Goal: Task Accomplishment & Management: Use online tool/utility

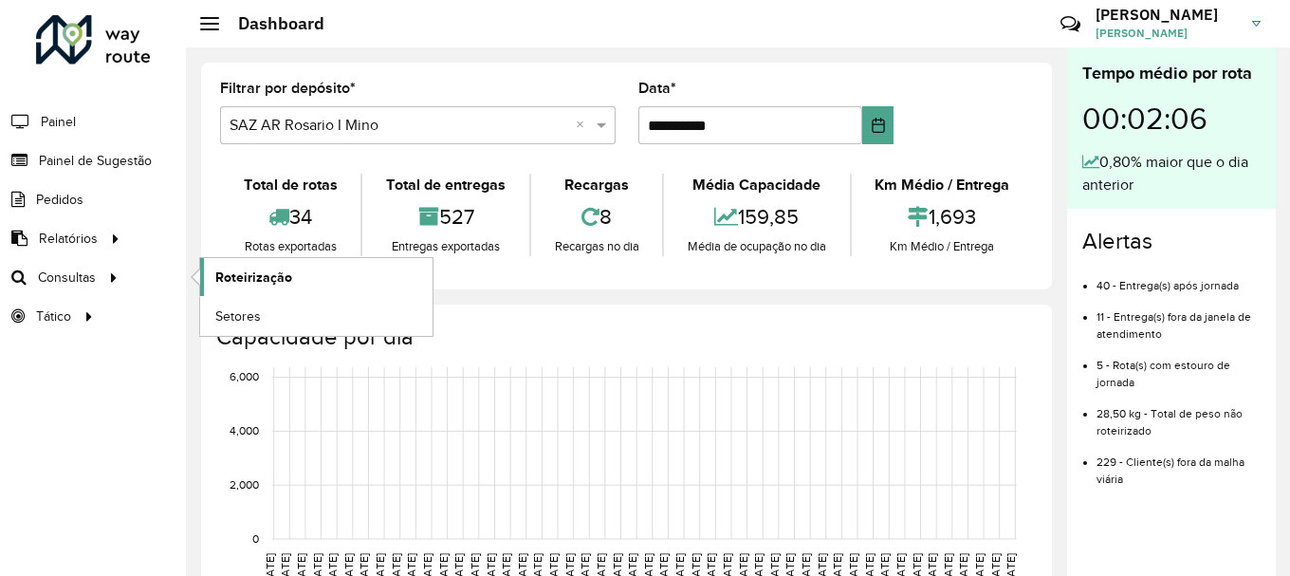
scroll to position [1244, 0]
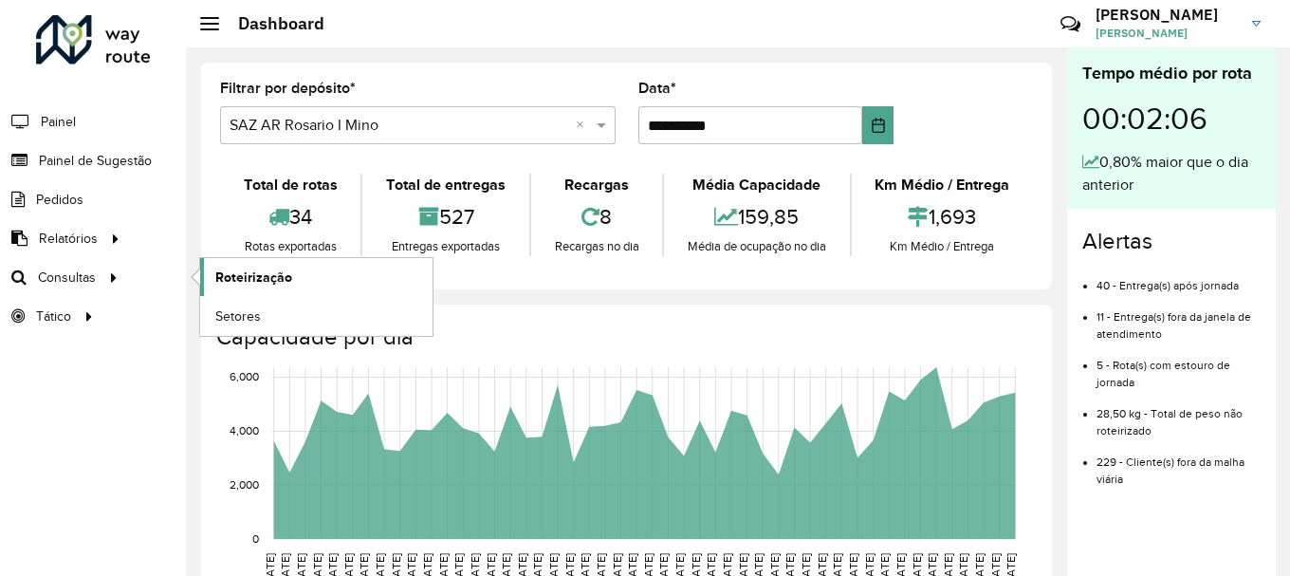
click at [267, 271] on span "Roteirização" at bounding box center [253, 278] width 77 height 20
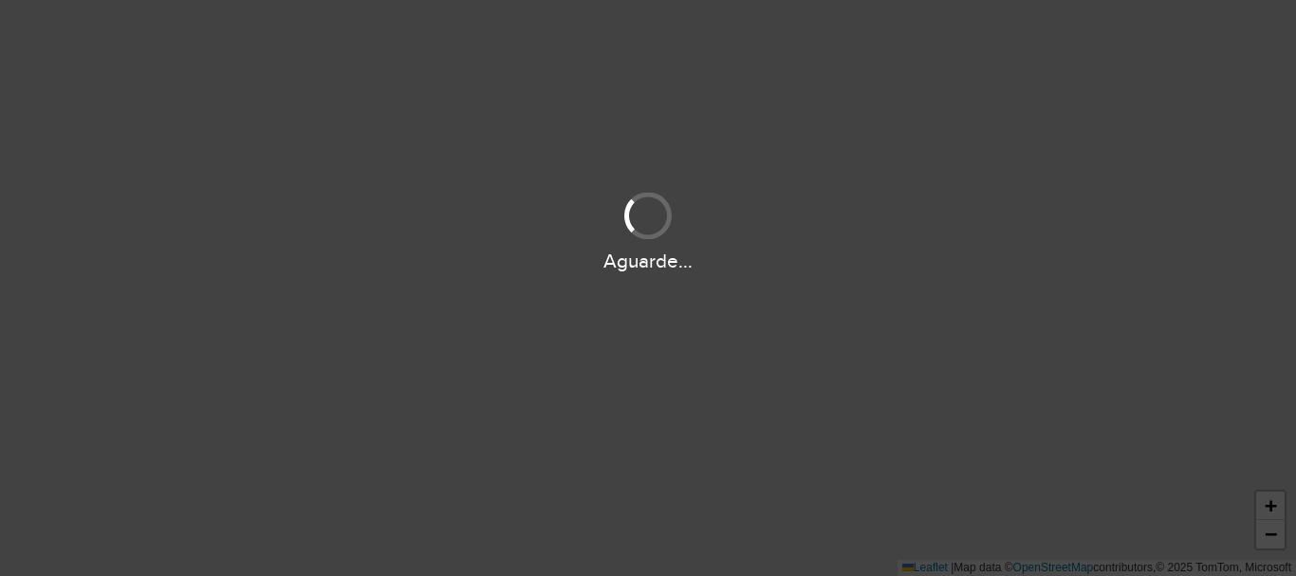
scroll to position [1244, 0]
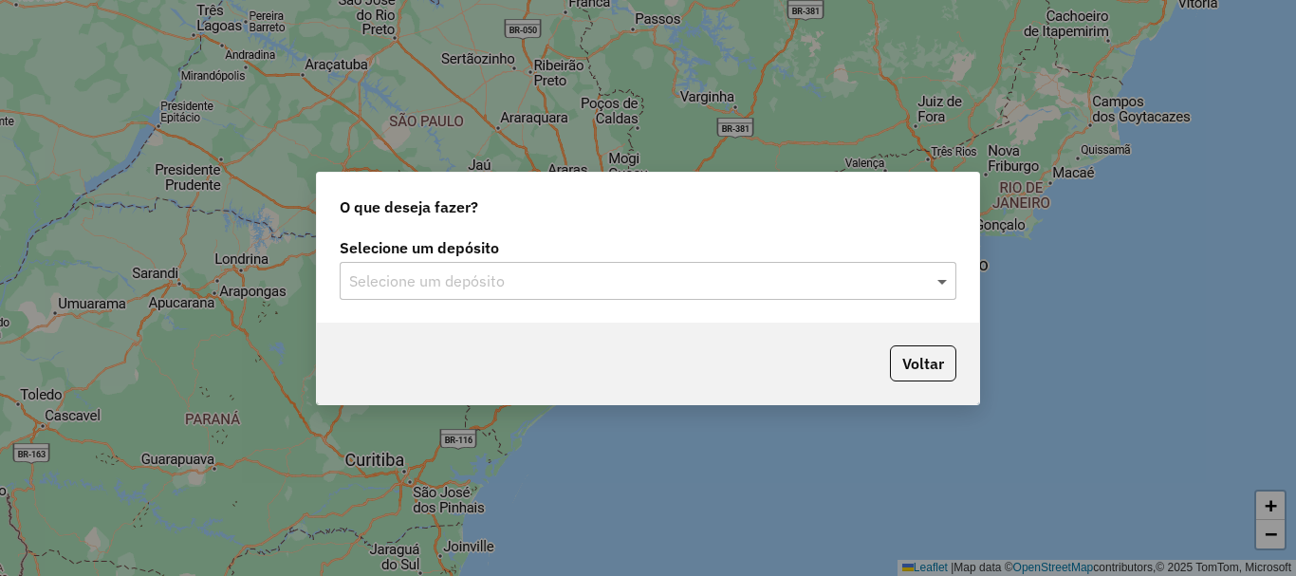
click at [940, 279] on span at bounding box center [945, 280] width 24 height 23
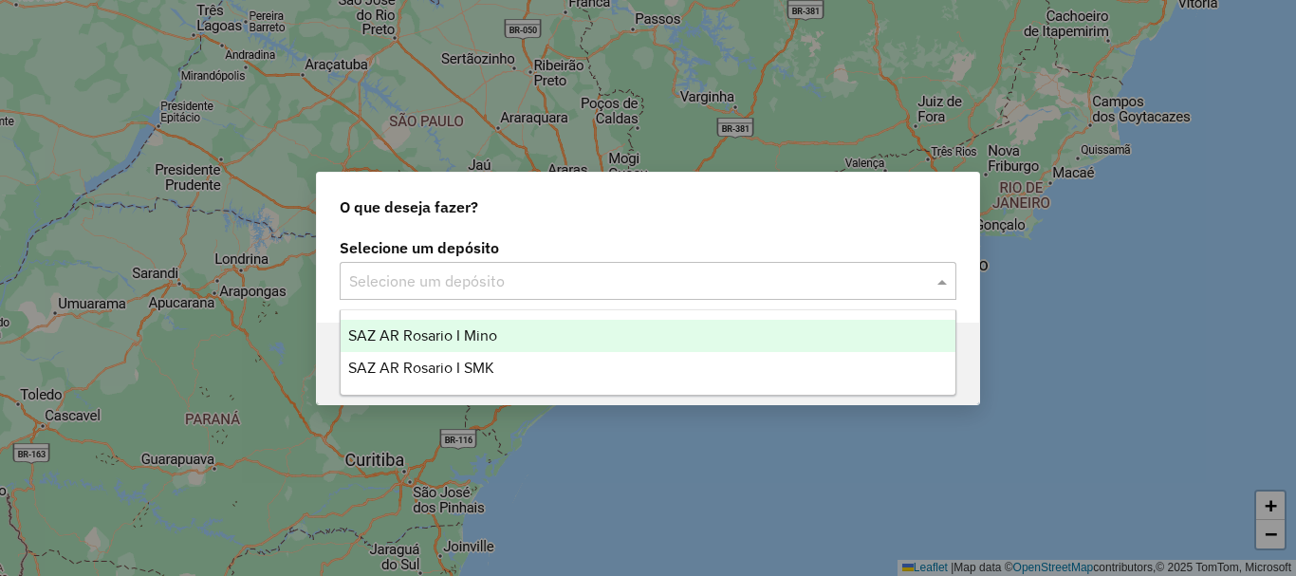
click at [448, 337] on span "SAZ AR Rosario I Mino" at bounding box center [422, 335] width 149 height 16
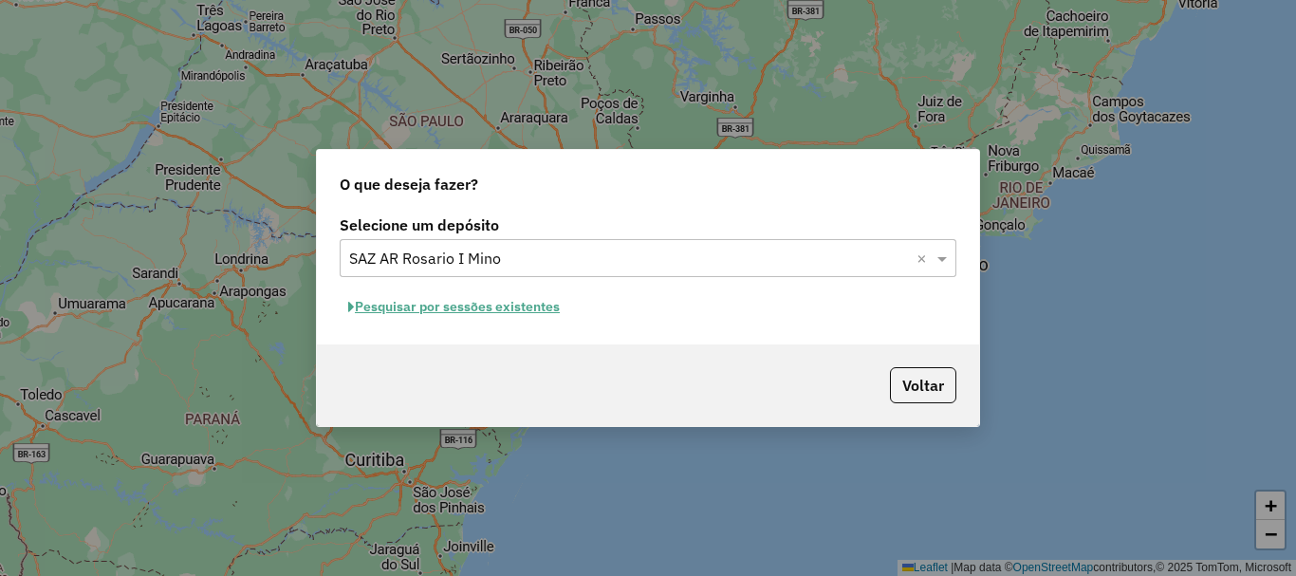
click at [449, 308] on button "Pesquisar por sessões existentes" at bounding box center [454, 306] width 229 height 29
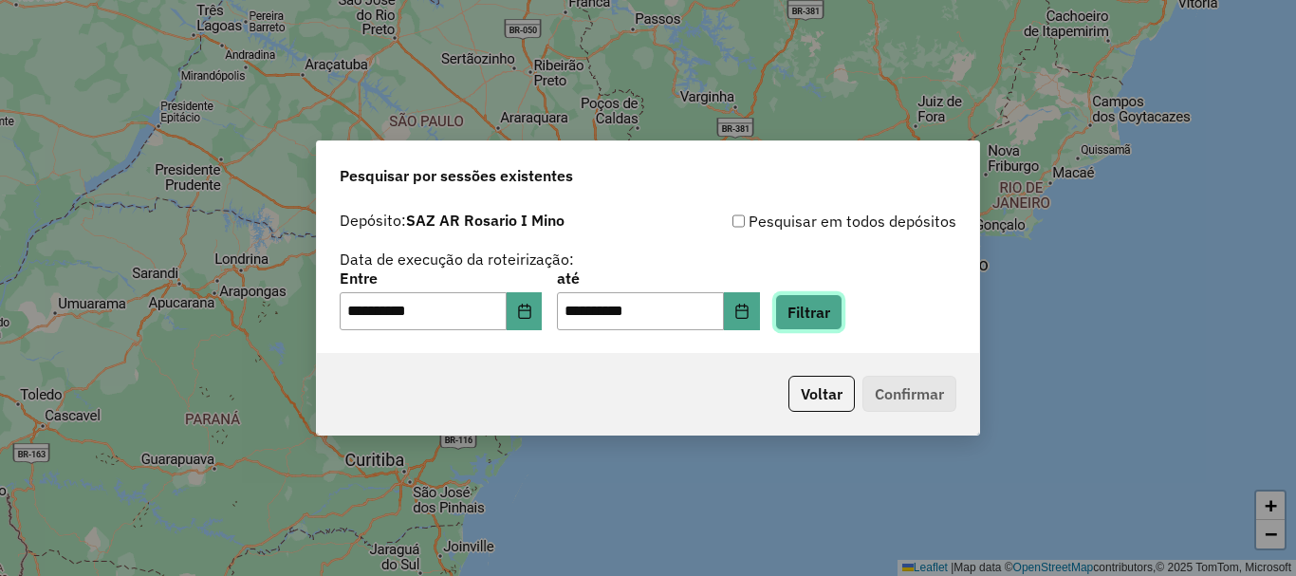
click at [842, 310] on button "Filtrar" at bounding box center [808, 312] width 67 height 36
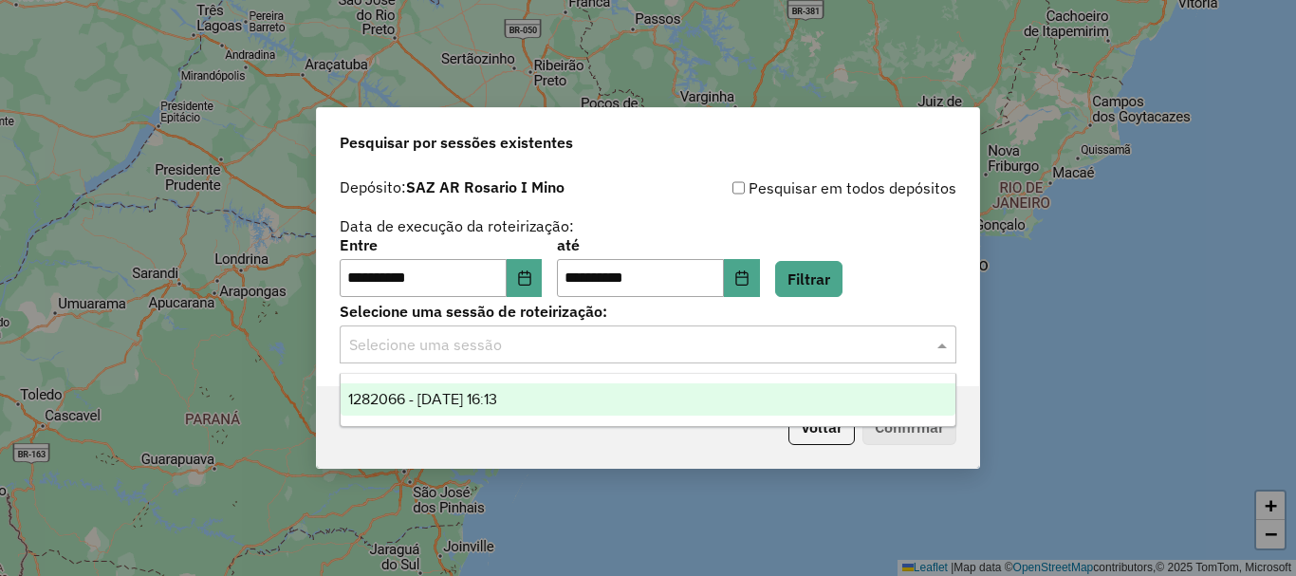
click at [945, 344] on span at bounding box center [945, 344] width 24 height 23
click at [497, 397] on span "1282066 - 25/09/2025 16:13" at bounding box center [422, 399] width 149 height 16
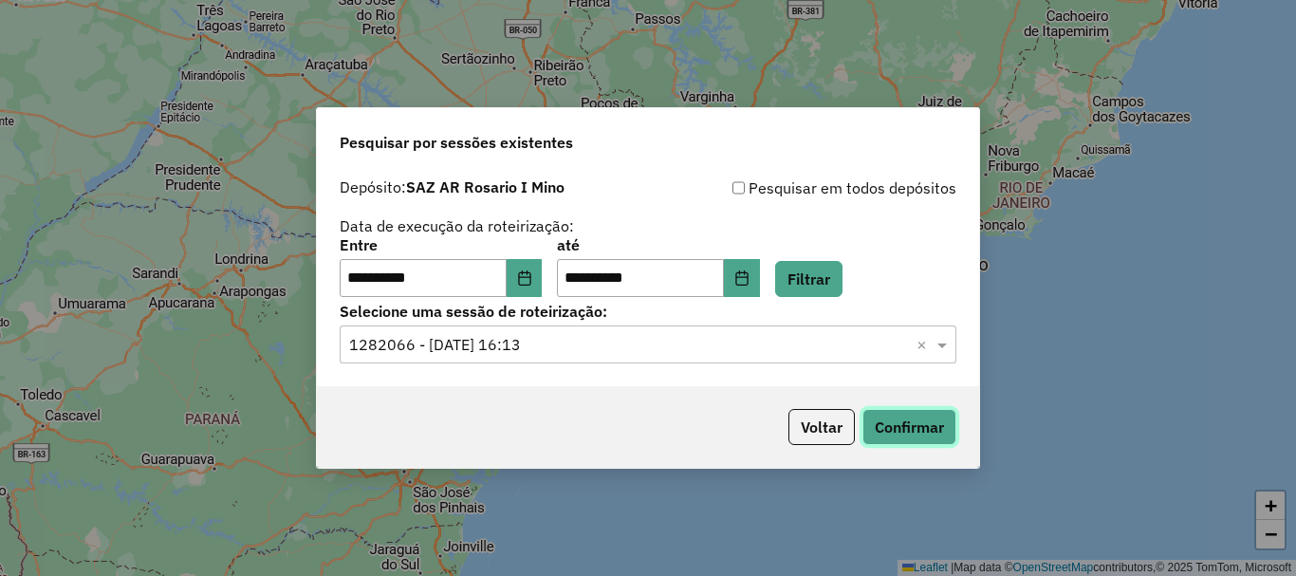
click at [929, 421] on button "Confirmar" at bounding box center [909, 427] width 94 height 36
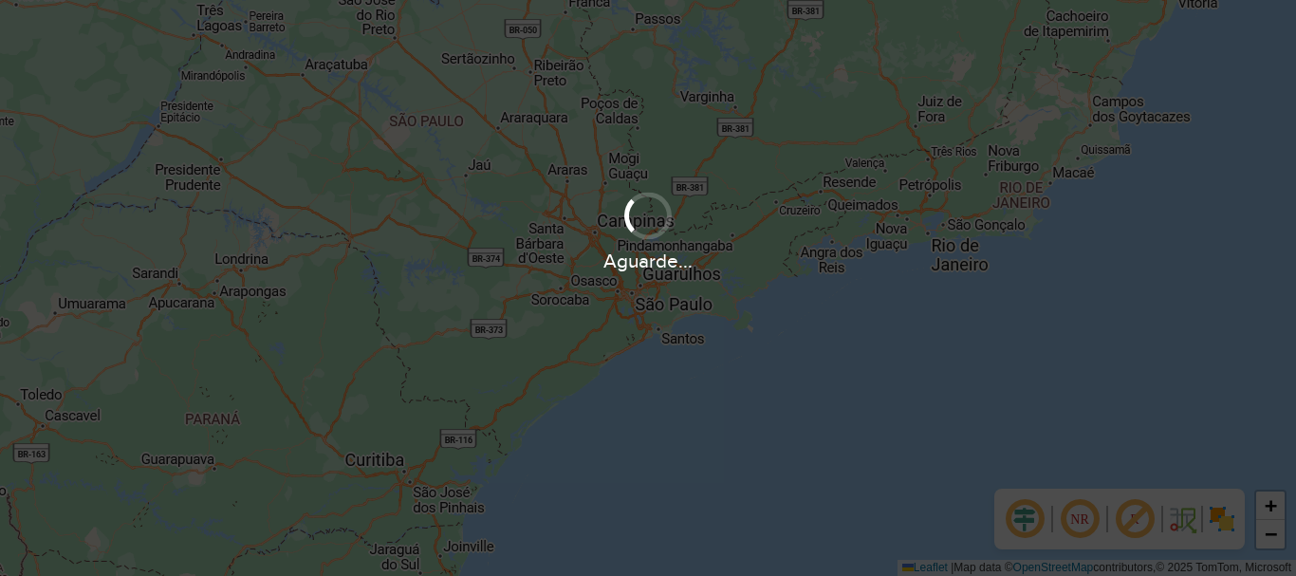
scroll to position [1244, 0]
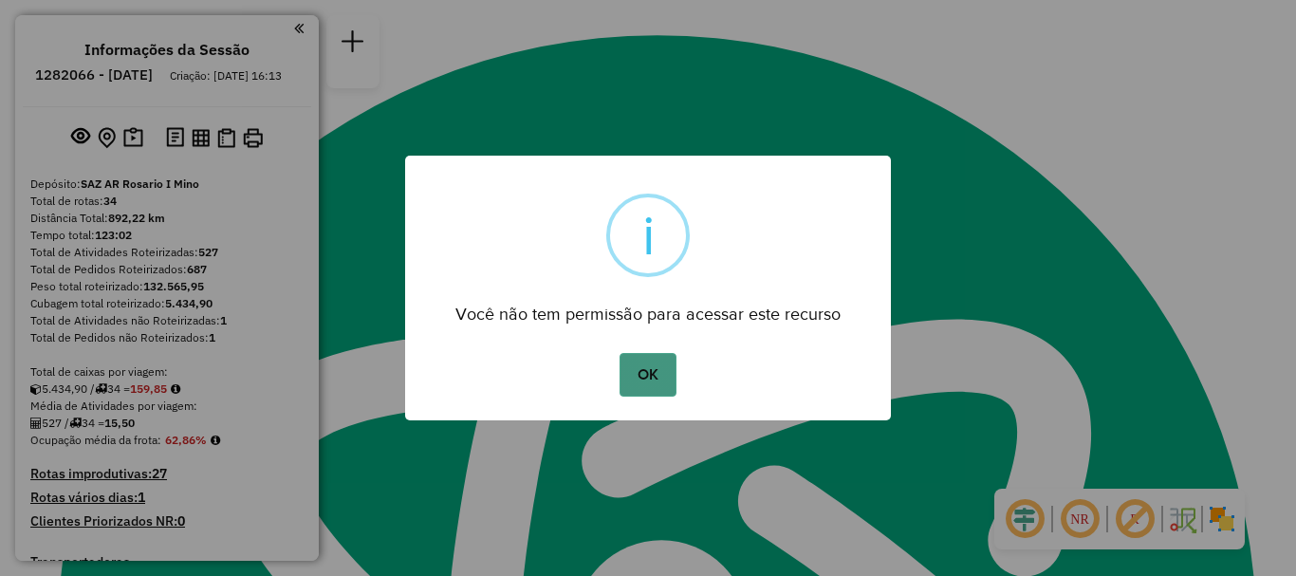
click at [646, 395] on button "OK" at bounding box center [647, 375] width 56 height 44
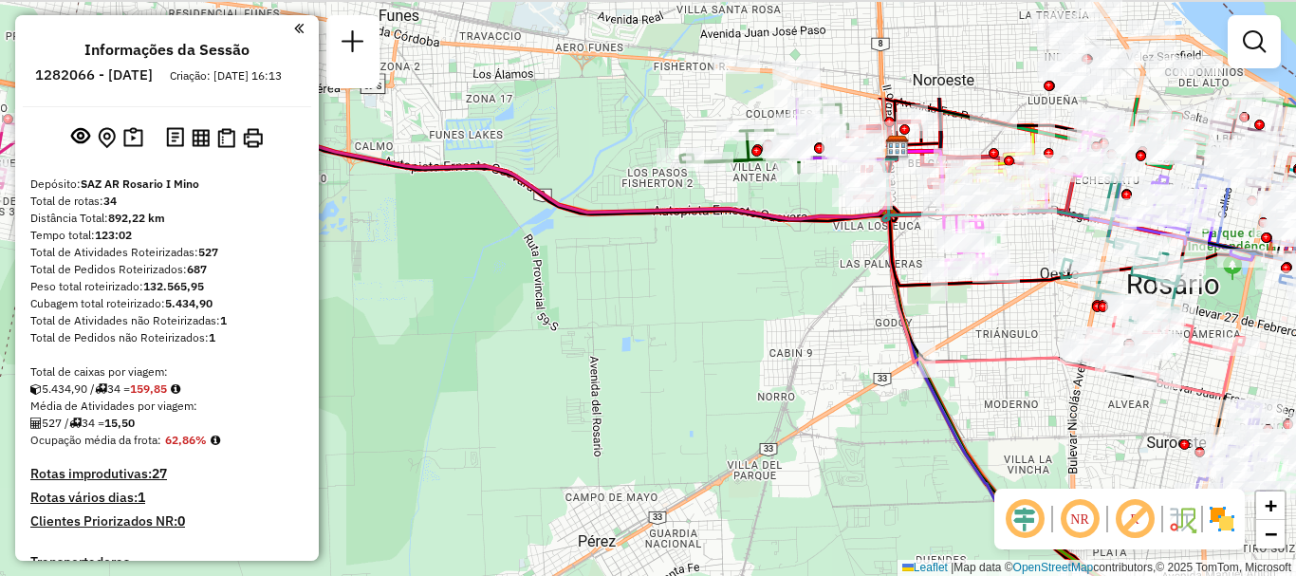
drag, startPoint x: 830, startPoint y: 219, endPoint x: 791, endPoint y: 293, distance: 83.6
click at [791, 293] on div "Janela de atendimento Grade de atendimento Capacidade Transportadoras Veículos …" at bounding box center [648, 288] width 1296 height 576
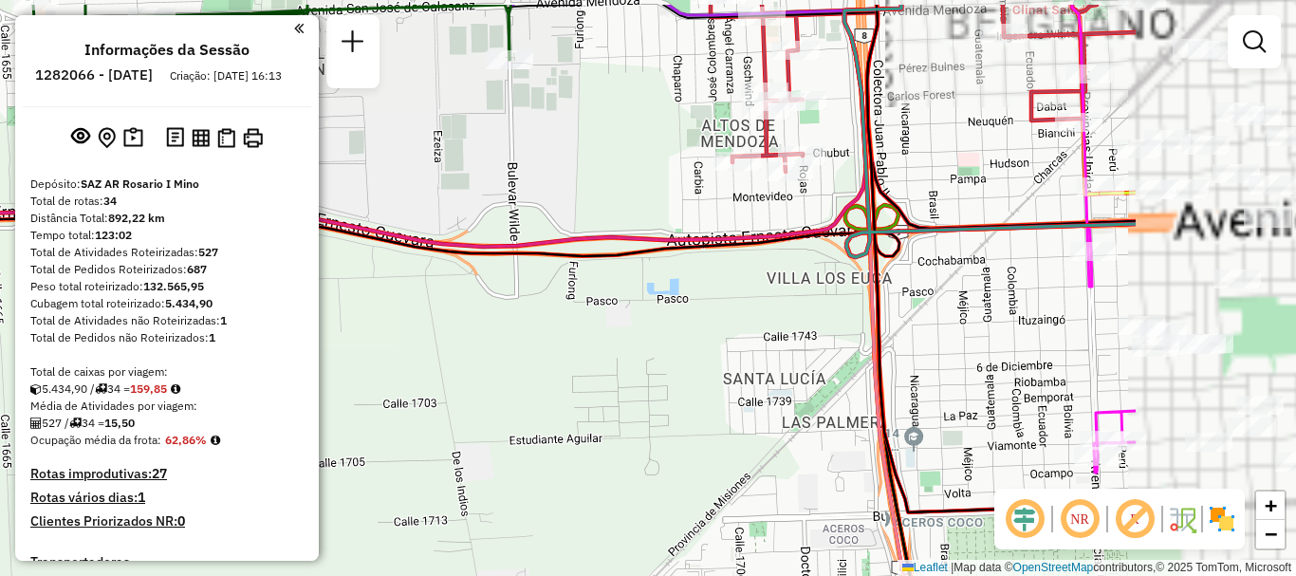
drag, startPoint x: 674, startPoint y: 220, endPoint x: 517, endPoint y: 252, distance: 160.7
click at [517, 247] on icon at bounding box center [241, 126] width 1321 height 242
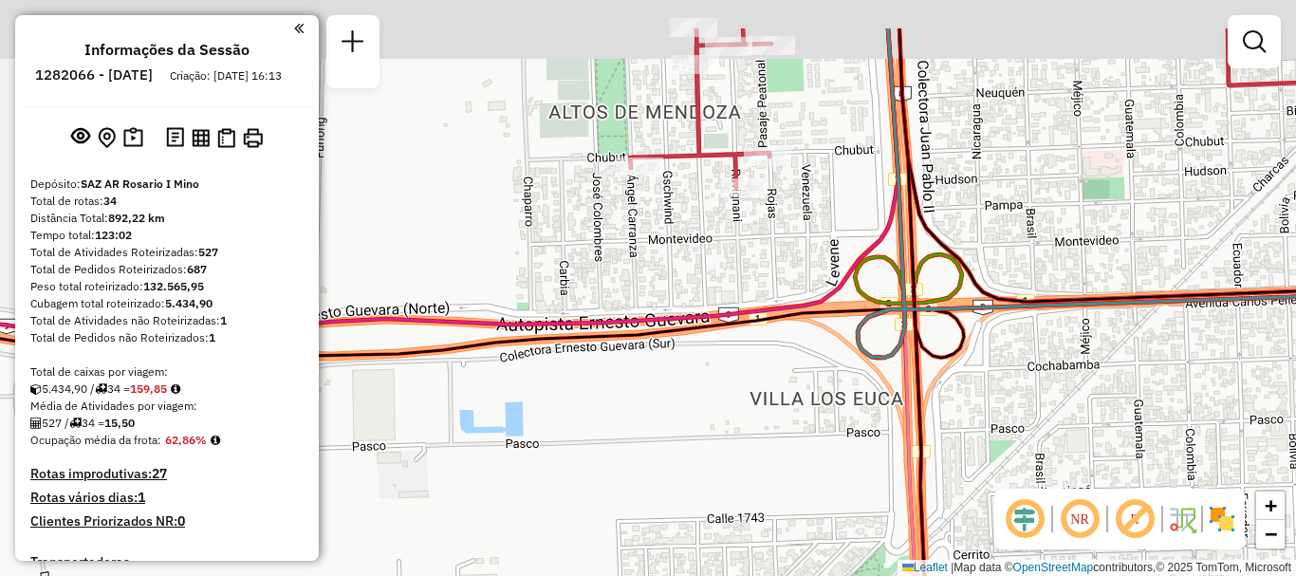
drag, startPoint x: 738, startPoint y: 226, endPoint x: 684, endPoint y: 276, distance: 73.8
click at [684, 276] on div "Janela de atendimento Grade de atendimento Capacidade Transportadoras Veículos …" at bounding box center [648, 288] width 1296 height 576
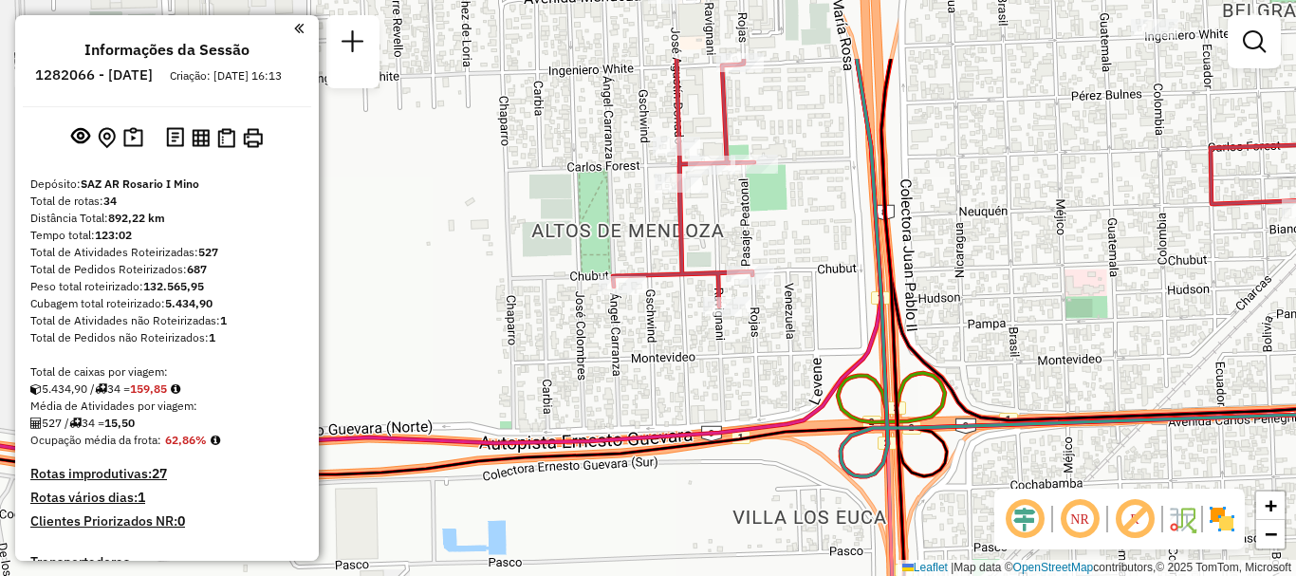
drag, startPoint x: 729, startPoint y: 254, endPoint x: 711, endPoint y: 371, distance: 118.1
click at [711, 371] on div "Janela de atendimento Grade de atendimento Capacidade Transportadoras Veículos …" at bounding box center [648, 288] width 1296 height 576
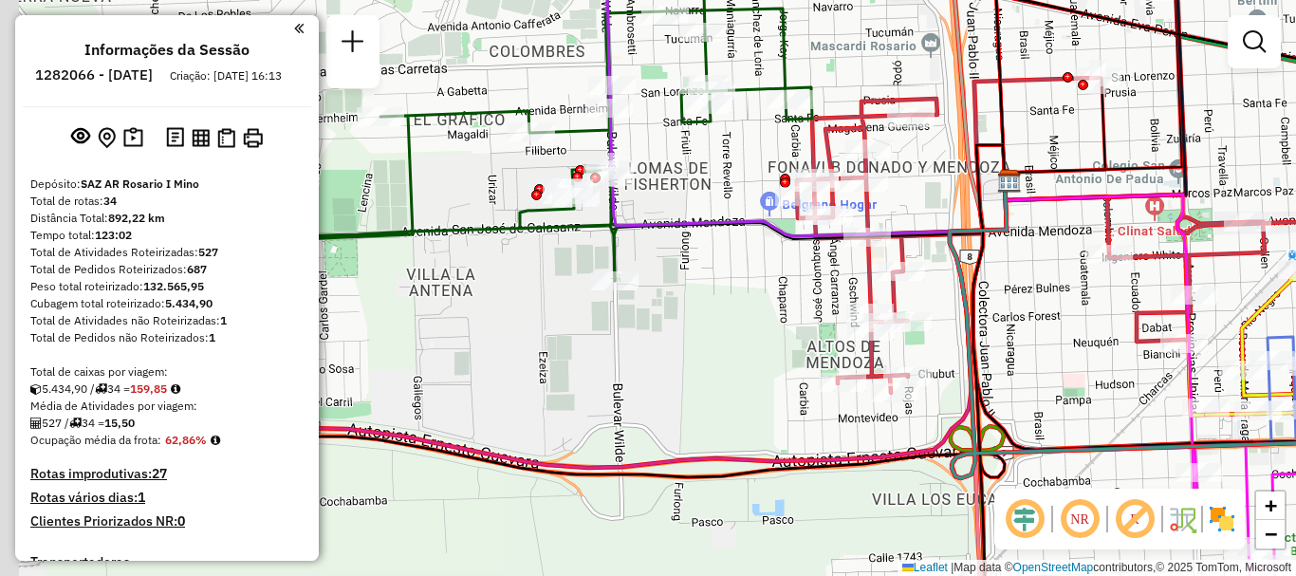
drag, startPoint x: 600, startPoint y: 292, endPoint x: 784, endPoint y: 345, distance: 191.6
click at [784, 345] on div "Janela de atendimento Grade de atendimento Capacidade Transportadoras Veículos …" at bounding box center [648, 288] width 1296 height 576
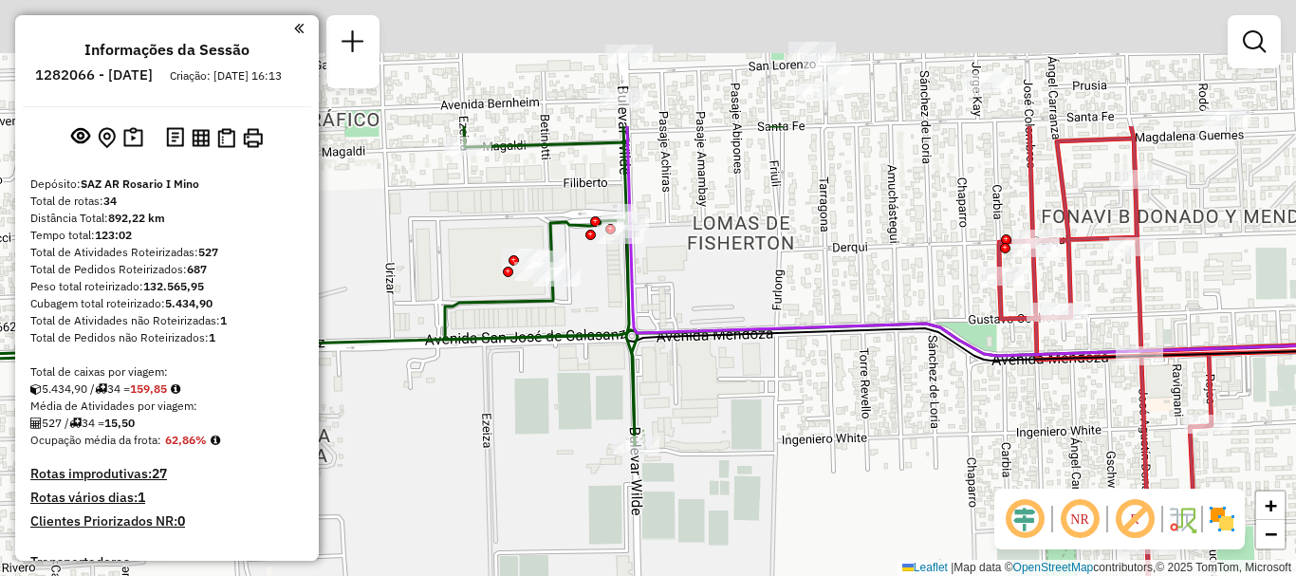
drag, startPoint x: 709, startPoint y: 360, endPoint x: 740, endPoint y: 453, distance: 97.2
click at [747, 461] on div "Janela de atendimento Grade de atendimento Capacidade Transportadoras Veículos …" at bounding box center [648, 288] width 1296 height 576
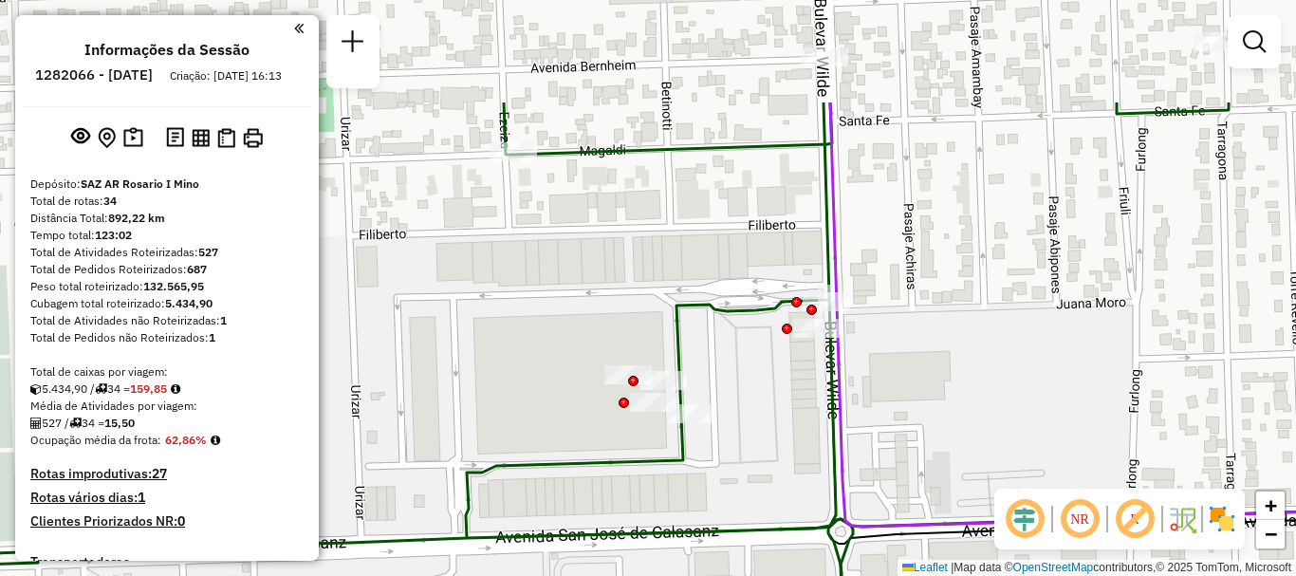
drag, startPoint x: 767, startPoint y: 261, endPoint x: 763, endPoint y: 407, distance: 146.1
click at [763, 407] on div "Janela de atendimento Grade de atendimento Capacidade Transportadoras Veículos …" at bounding box center [648, 288] width 1296 height 576
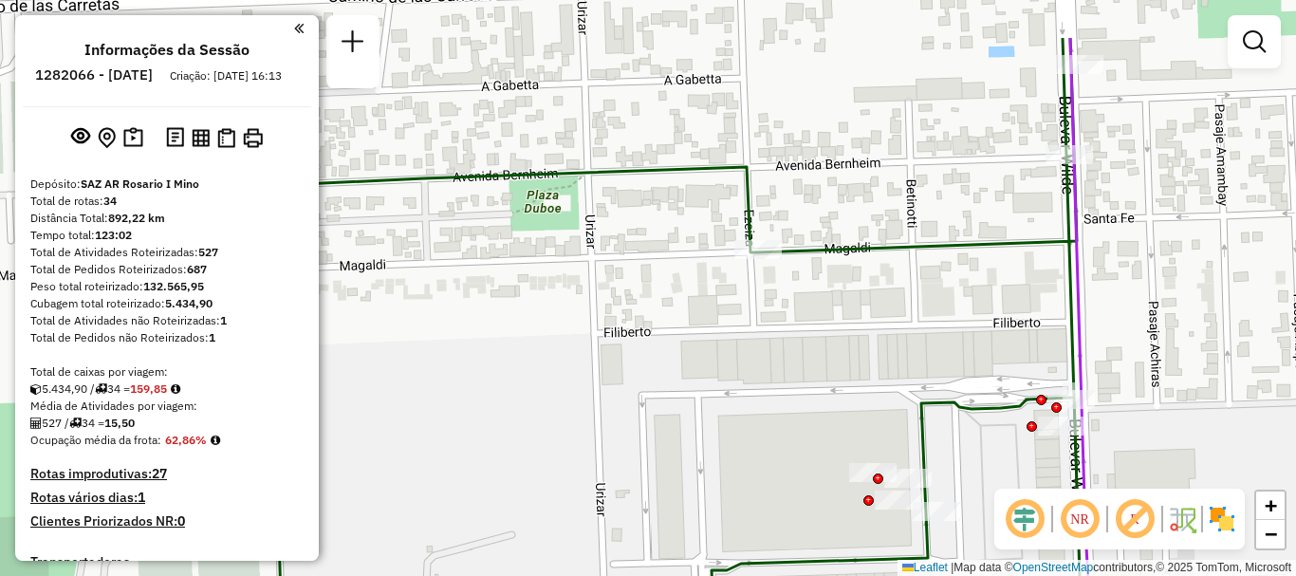
drag, startPoint x: 726, startPoint y: 227, endPoint x: 970, endPoint y: 323, distance: 262.8
click at [970, 323] on div "Janela de atendimento Grade de atendimento Capacidade Transportadoras Veículos …" at bounding box center [648, 288] width 1296 height 576
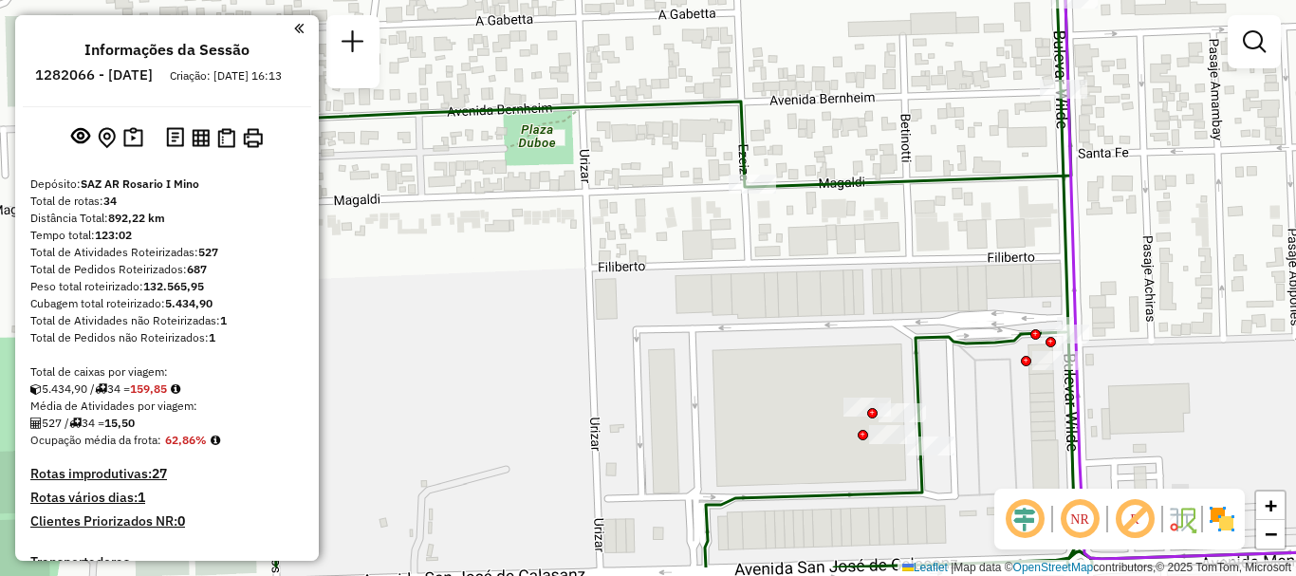
drag, startPoint x: 883, startPoint y: 311, endPoint x: 876, endPoint y: 229, distance: 82.9
click at [876, 229] on div "Janela de atendimento Grade de atendimento Capacidade Transportadoras Veículos …" at bounding box center [648, 288] width 1296 height 576
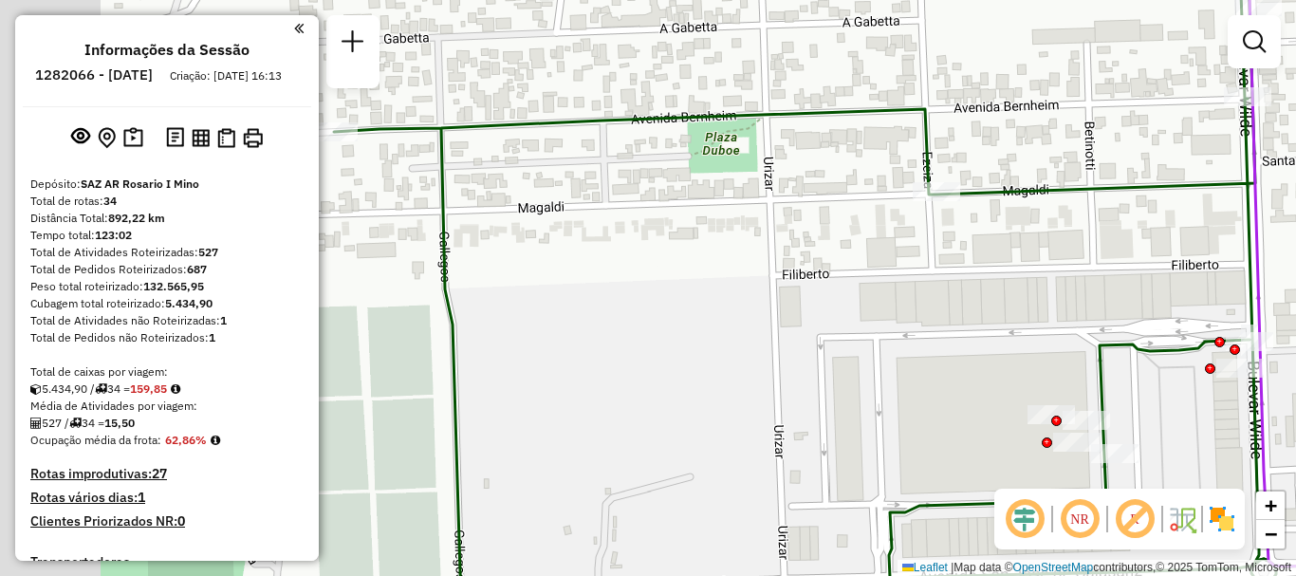
drag, startPoint x: 869, startPoint y: 194, endPoint x: 1173, endPoint y: 328, distance: 332.1
click at [1173, 328] on div "Janela de atendimento Grade de atendimento Capacidade Transportadoras Veículos …" at bounding box center [648, 288] width 1296 height 576
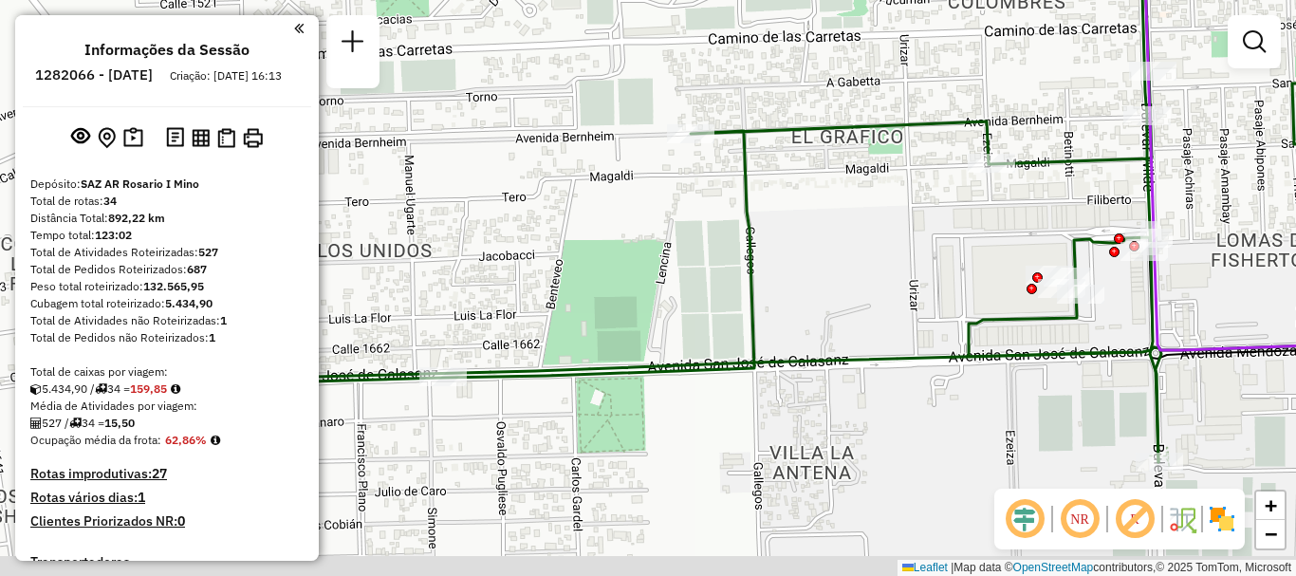
drag, startPoint x: 929, startPoint y: 305, endPoint x: 877, endPoint y: 241, distance: 83.0
click at [877, 241] on div "Janela de atendimento Grade de atendimento Capacidade Transportadoras Veículos …" at bounding box center [648, 288] width 1296 height 576
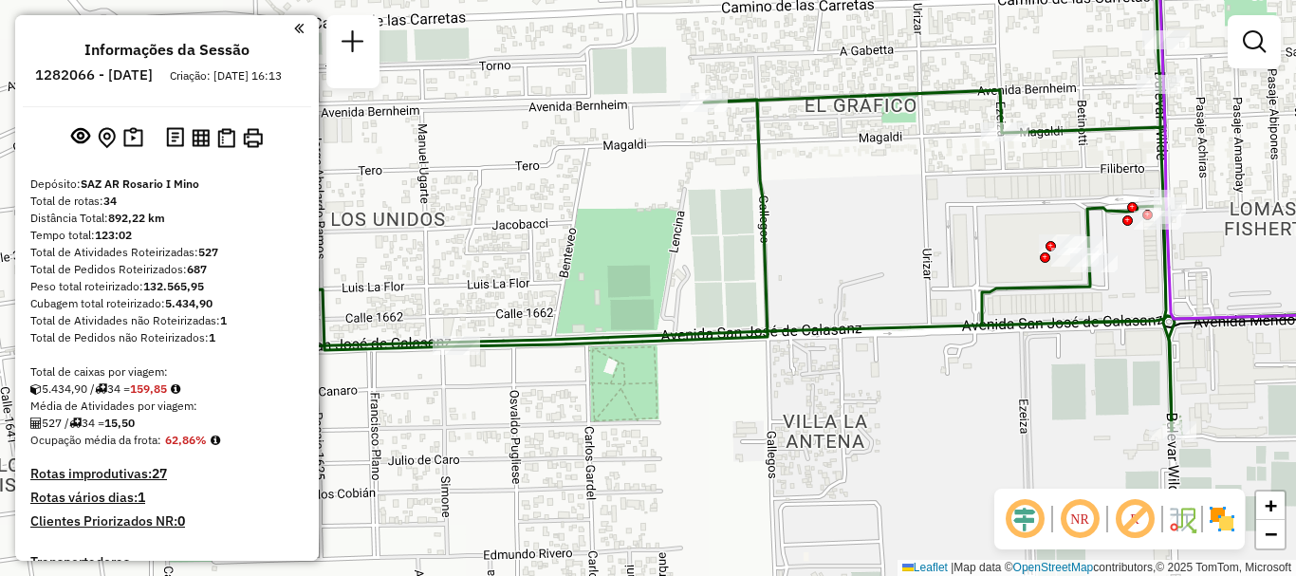
drag, startPoint x: 854, startPoint y: 310, endPoint x: 867, endPoint y: 279, distance: 34.0
click at [867, 279] on div "Janela de atendimento Grade de atendimento Capacidade Transportadoras Veículos …" at bounding box center [648, 288] width 1296 height 576
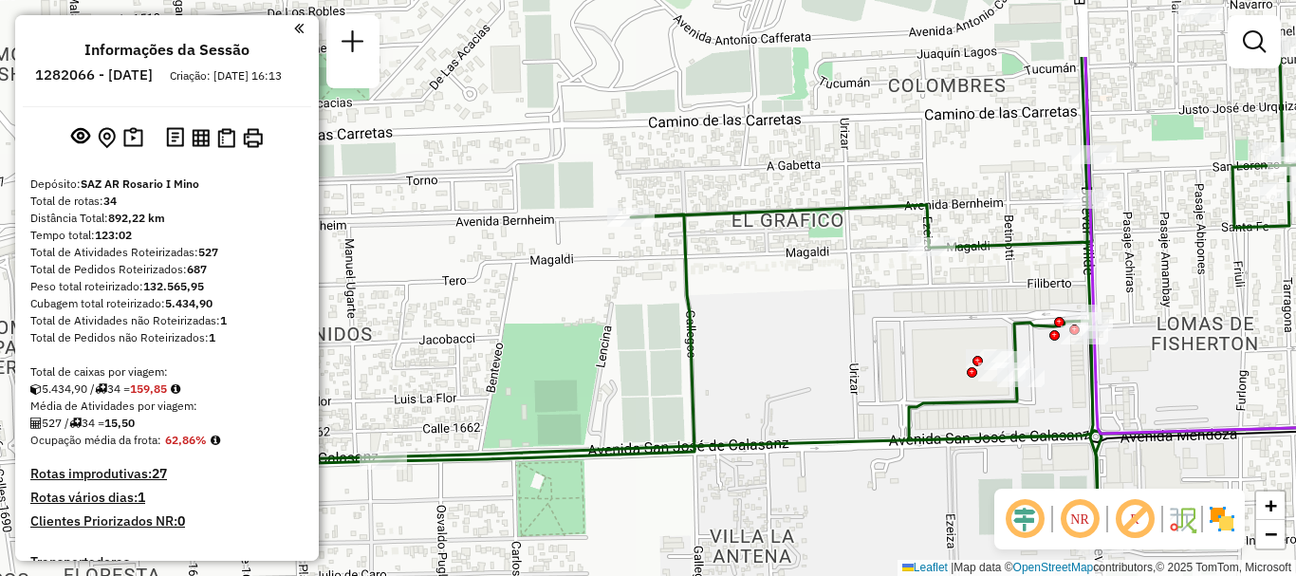
drag, startPoint x: 812, startPoint y: 324, endPoint x: 767, endPoint y: 399, distance: 87.2
click at [767, 399] on div "Janela de atendimento Grade de atendimento Capacidade Transportadoras Veículos …" at bounding box center [648, 288] width 1296 height 576
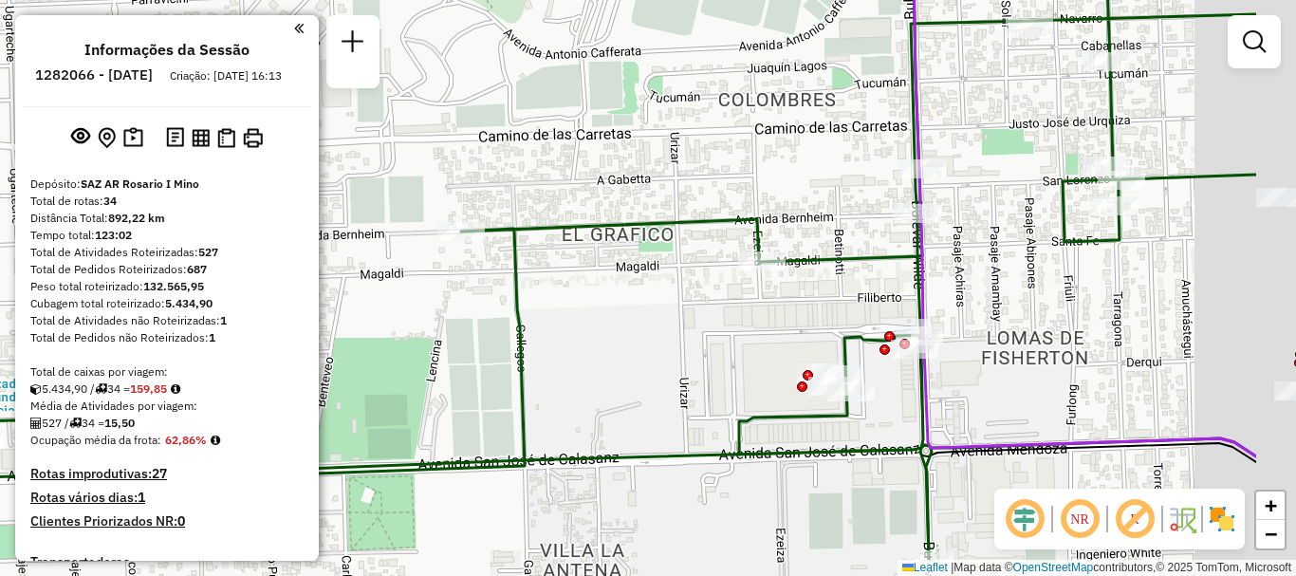
drag, startPoint x: 848, startPoint y: 335, endPoint x: 792, endPoint y: 345, distance: 56.9
click at [792, 345] on div "Janela de atendimento Grade de atendimento Capacidade Transportadoras Veículos …" at bounding box center [648, 288] width 1296 height 576
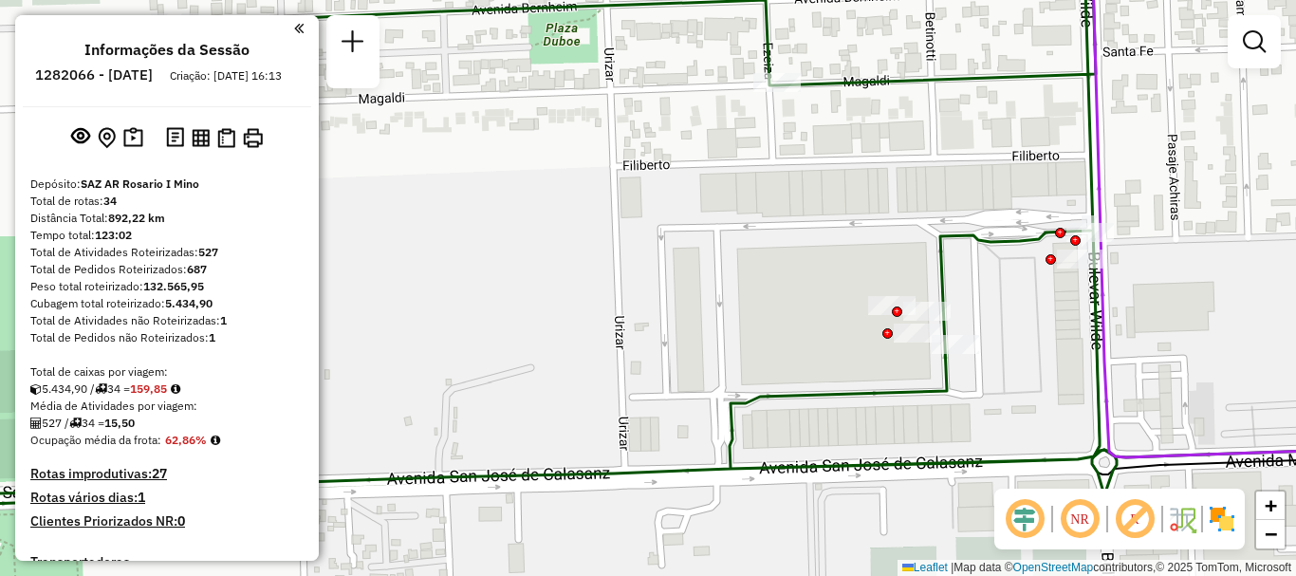
drag, startPoint x: 776, startPoint y: 382, endPoint x: 864, endPoint y: 291, distance: 126.8
click at [864, 291] on div "Janela de atendimento Grade de atendimento Capacidade Transportadoras Veículos …" at bounding box center [648, 288] width 1296 height 576
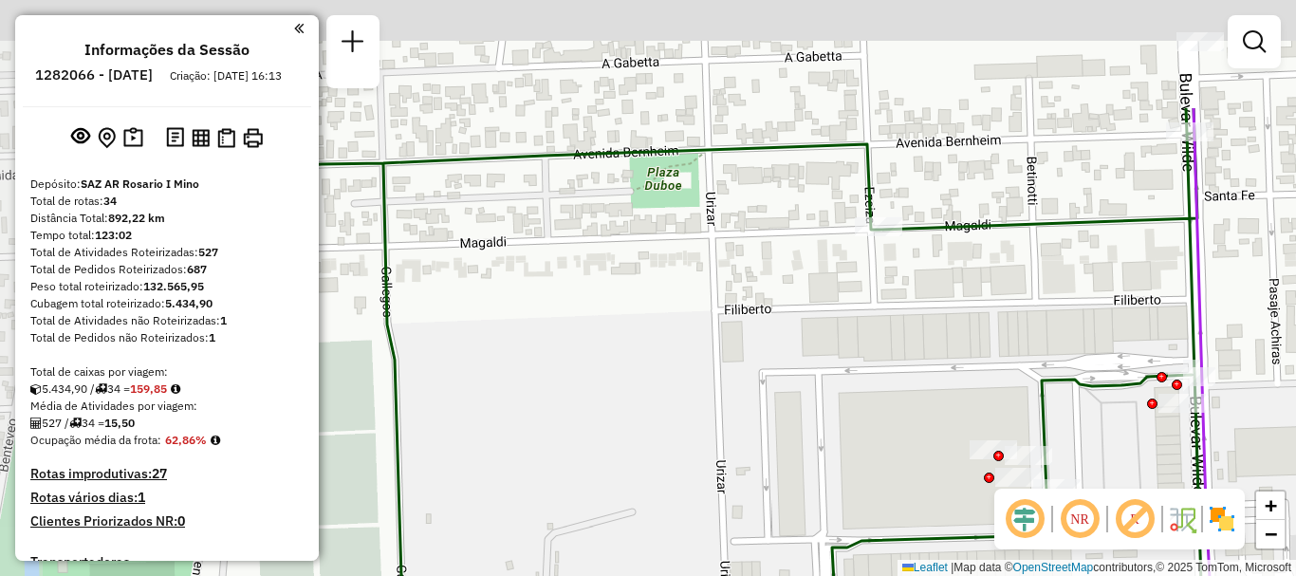
click at [869, 429] on div "Janela de atendimento Grade de atendimento Capacidade Transportadoras Veículos …" at bounding box center [648, 288] width 1296 height 576
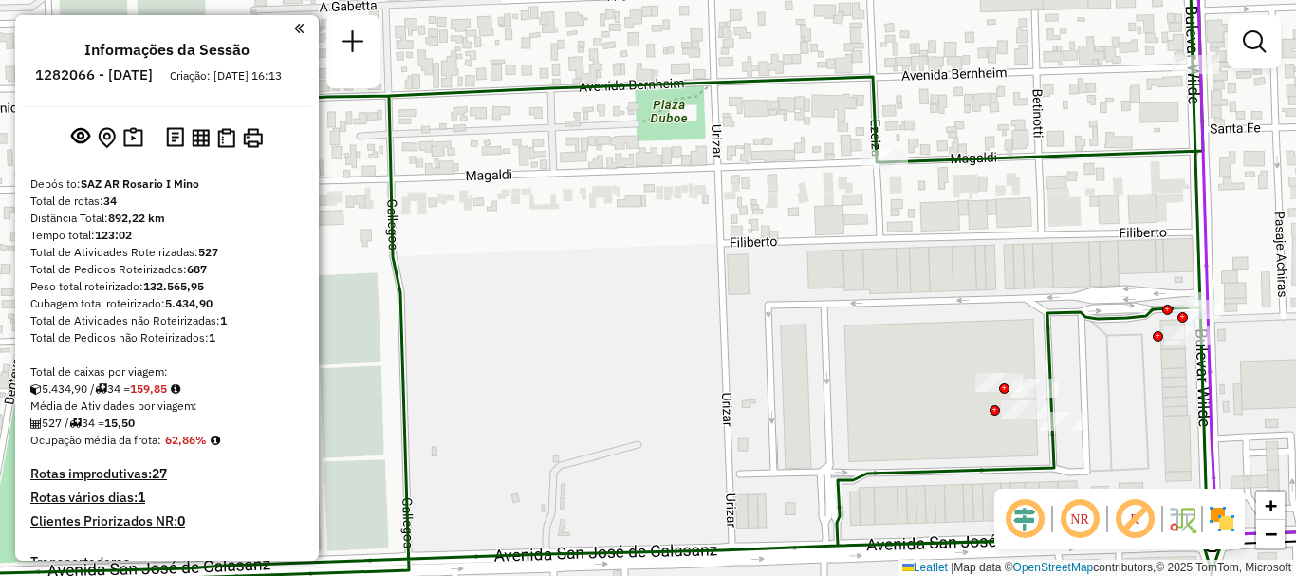
drag, startPoint x: 827, startPoint y: 354, endPoint x: 833, endPoint y: 379, distance: 26.2
click at [833, 379] on div "Janela de atendimento Grade de atendimento Capacidade Transportadoras Veículos …" at bounding box center [648, 288] width 1296 height 576
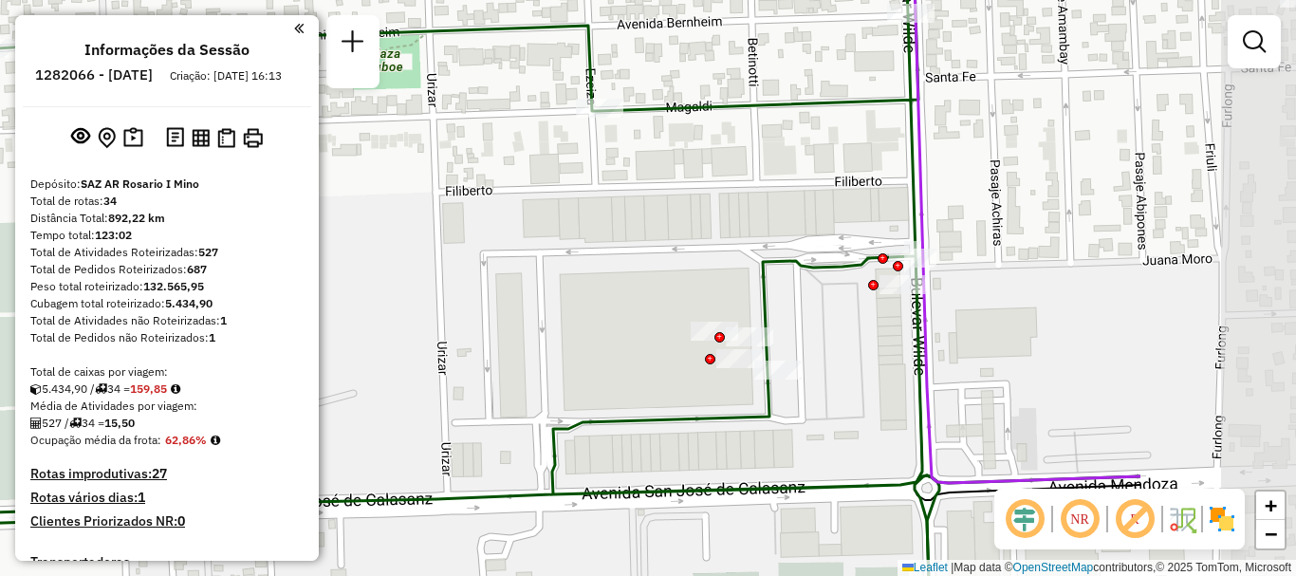
drag, startPoint x: 859, startPoint y: 385, endPoint x: 574, endPoint y: 334, distance: 289.2
click at [574, 334] on div "Janela de atendimento Grade de atendimento Capacidade Transportadoras Veículos …" at bounding box center [648, 288] width 1296 height 576
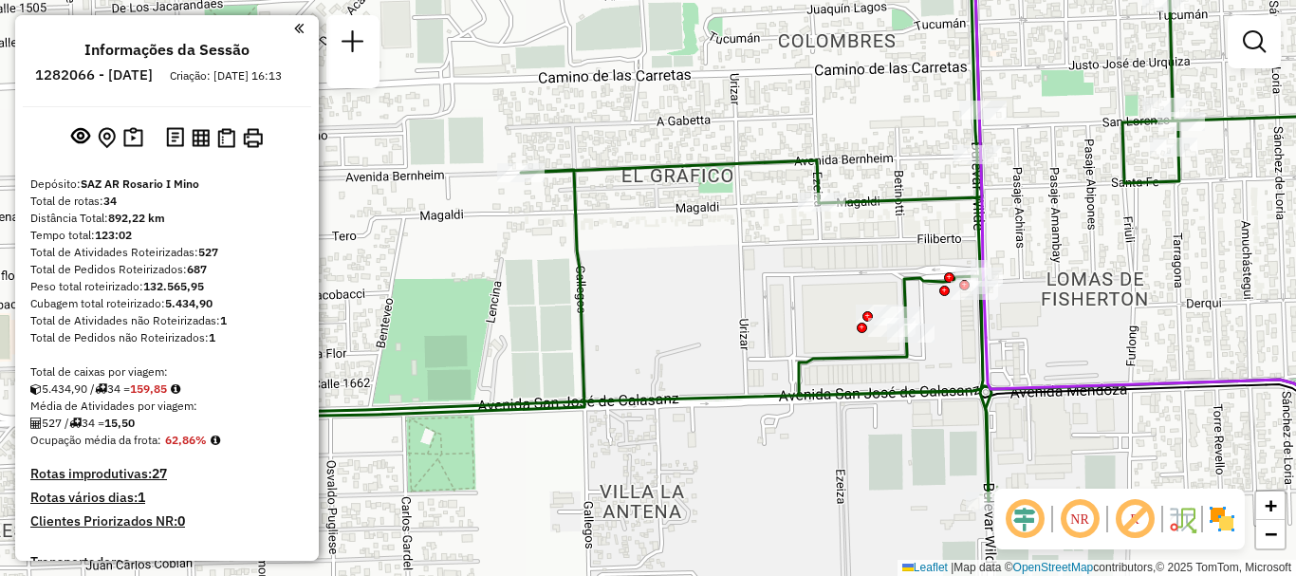
drag, startPoint x: 686, startPoint y: 255, endPoint x: 821, endPoint y: 249, distance: 134.9
click at [821, 249] on div "Janela de atendimento Grade de atendimento Capacidade Transportadoras Veículos …" at bounding box center [648, 288] width 1296 height 576
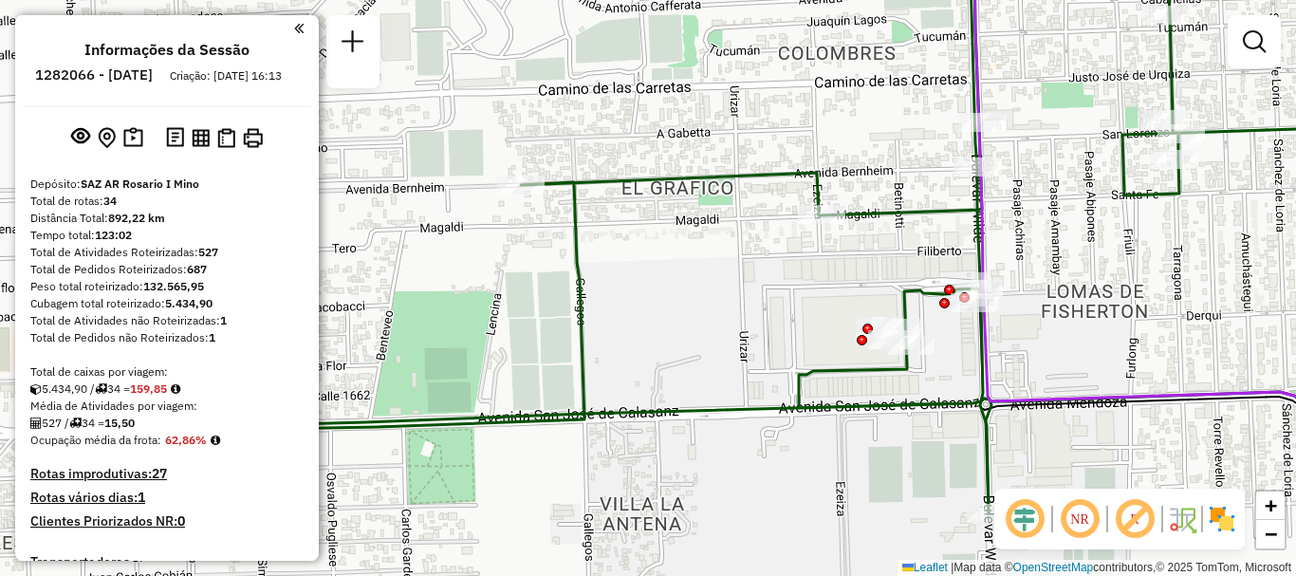
drag, startPoint x: 792, startPoint y: 259, endPoint x: 792, endPoint y: 271, distance: 12.3
click at [792, 271] on div "Janela de atendimento Grade de atendimento Capacidade Transportadoras Veículos …" at bounding box center [648, 288] width 1296 height 576
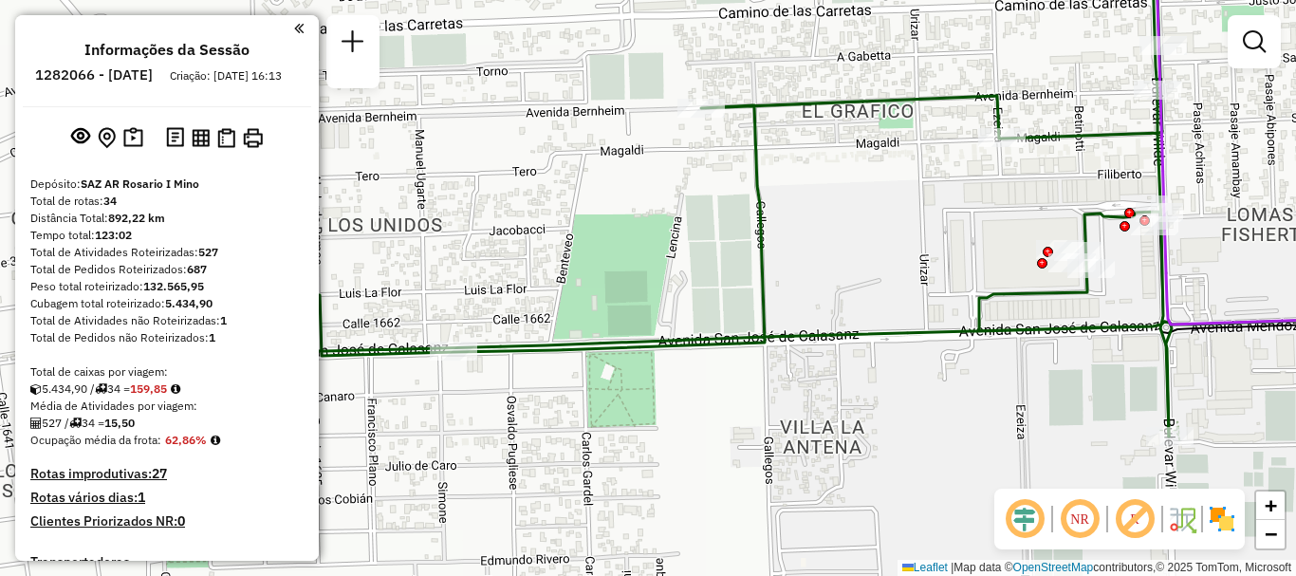
drag, startPoint x: 628, startPoint y: 264, endPoint x: 781, endPoint y: 263, distance: 152.7
click at [781, 263] on div "Janela de atendimento Grade de atendimento Capacidade Transportadoras Veículos …" at bounding box center [648, 288] width 1296 height 576
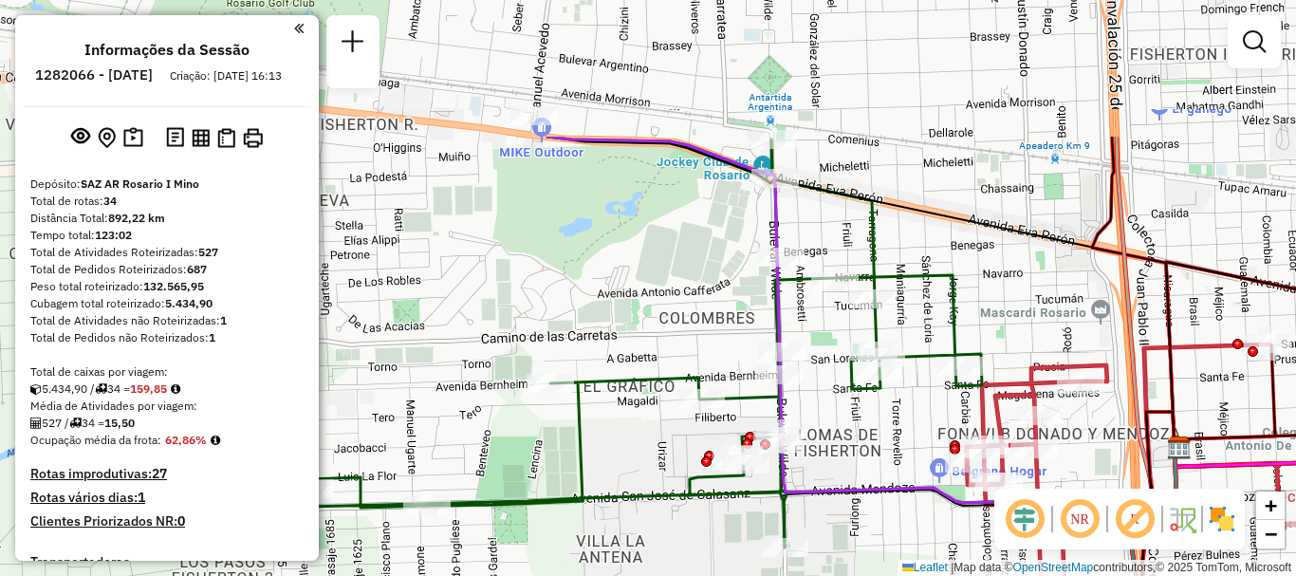
drag, startPoint x: 1027, startPoint y: 360, endPoint x: 978, endPoint y: 555, distance: 200.6
click at [978, 555] on div "Janela de atendimento Grade de atendimento Capacidade Transportadoras Veículos …" at bounding box center [648, 288] width 1296 height 576
